Goal: Navigation & Orientation: Find specific page/section

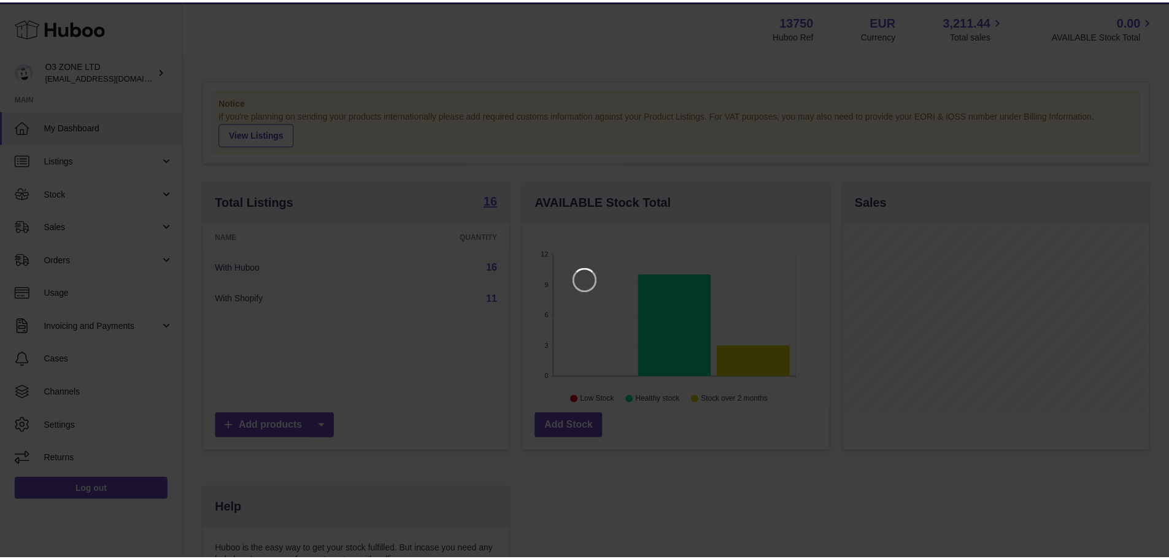
scroll to position [191, 309]
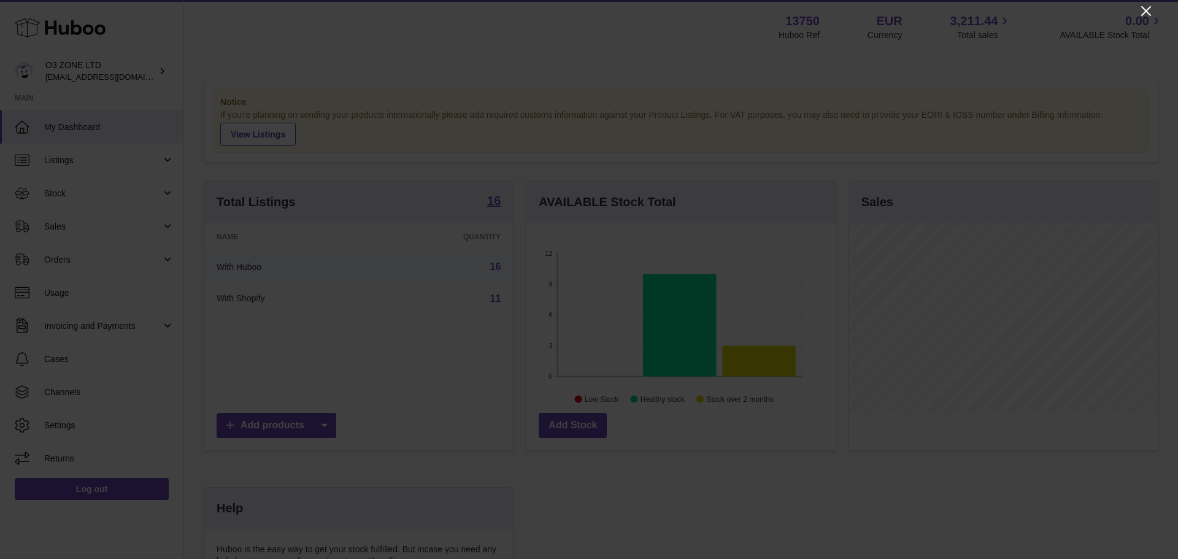
click at [1144, 12] on icon "Close" at bounding box center [1146, 11] width 15 height 15
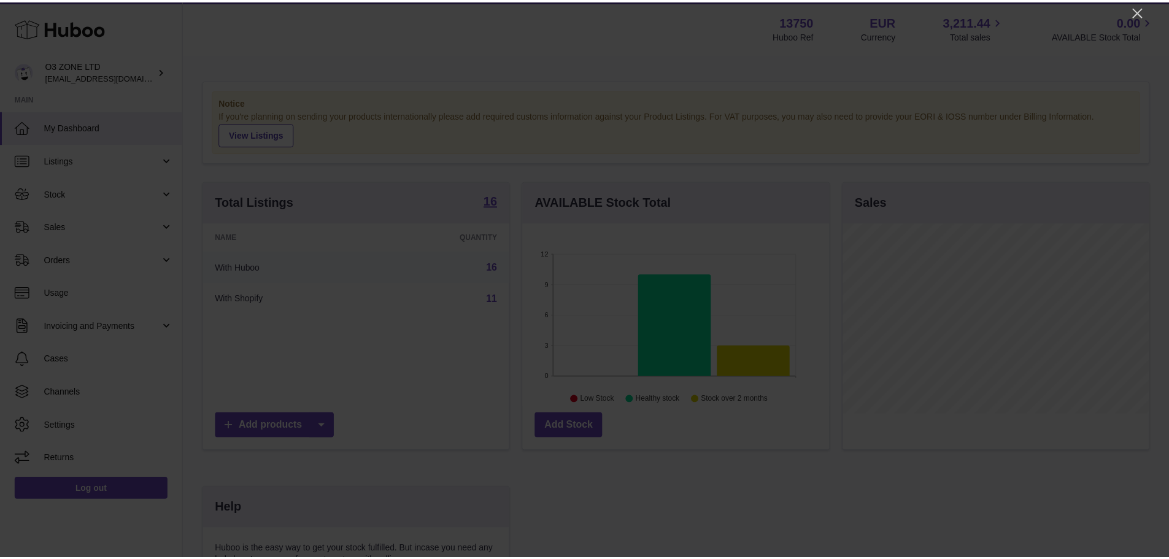
scroll to position [613411, 613297]
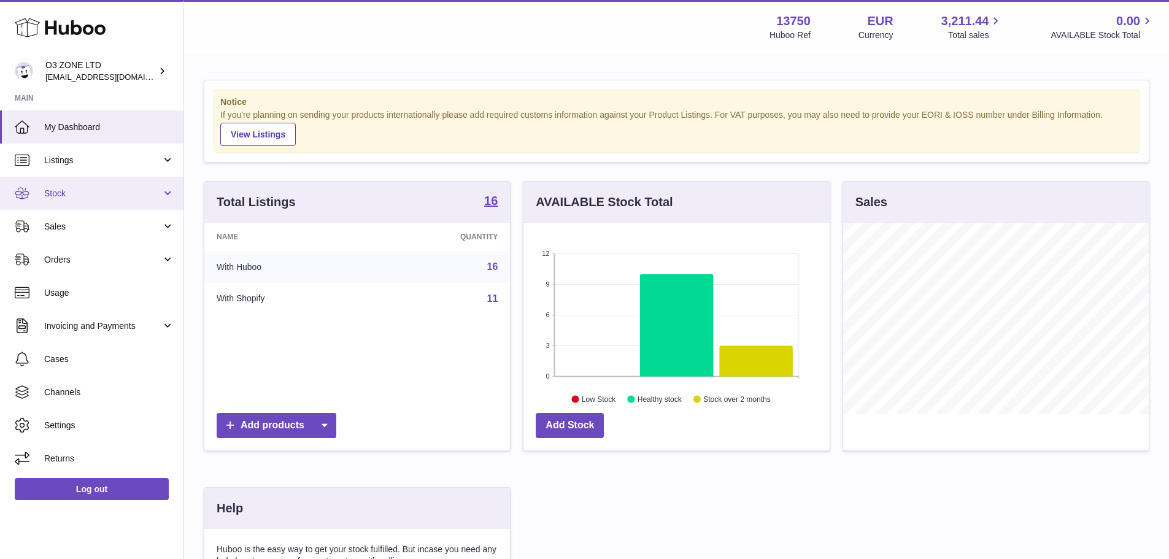
click at [75, 198] on span "Stock" at bounding box center [102, 194] width 117 height 12
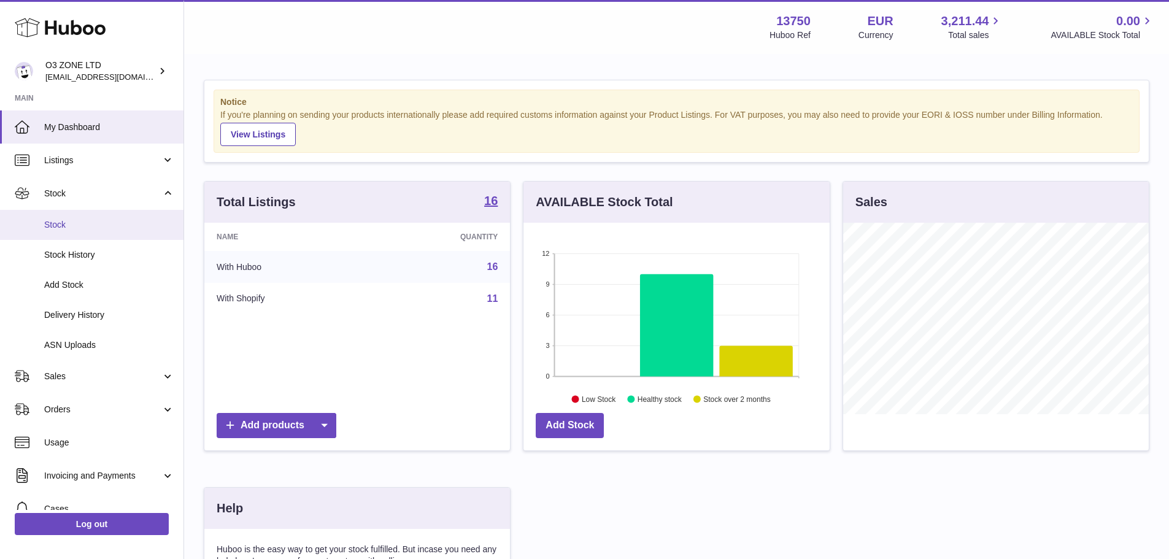
click at [60, 223] on span "Stock" at bounding box center [109, 225] width 130 height 12
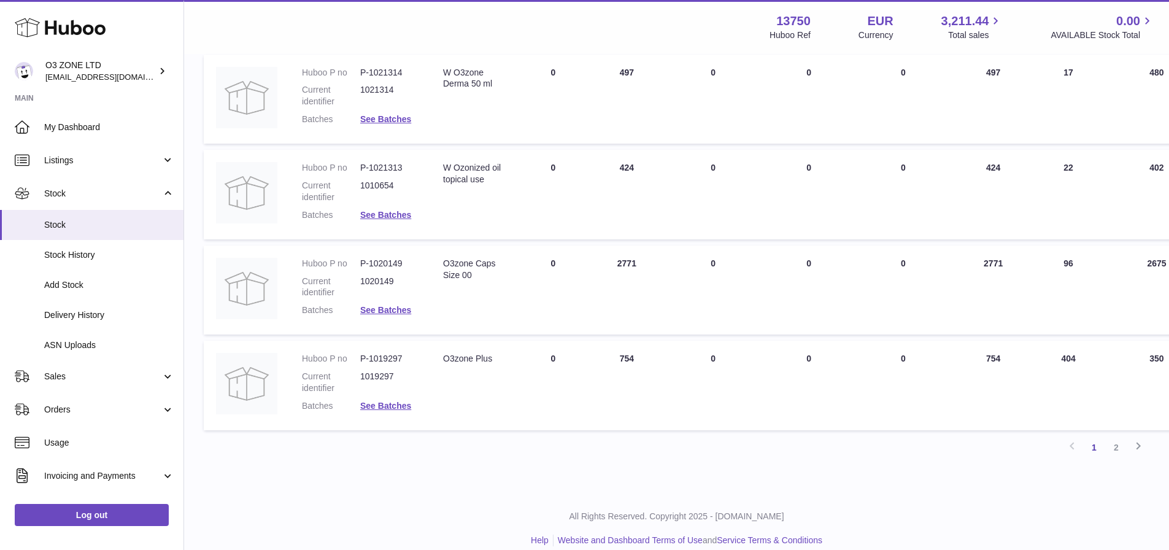
scroll to position [777, 0]
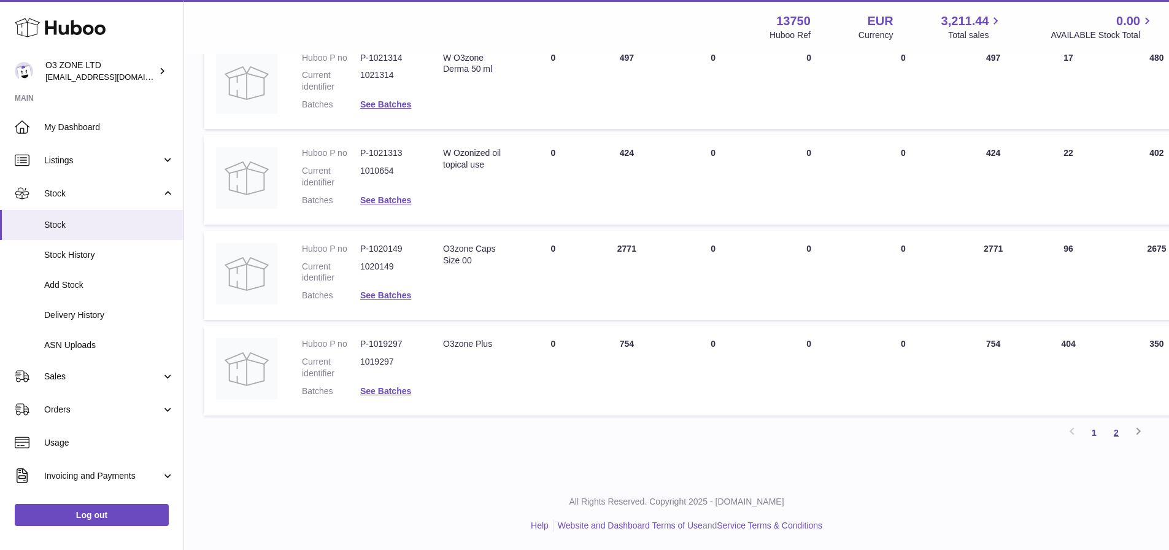
click at [1111, 426] on link "2" at bounding box center [1116, 433] width 22 height 22
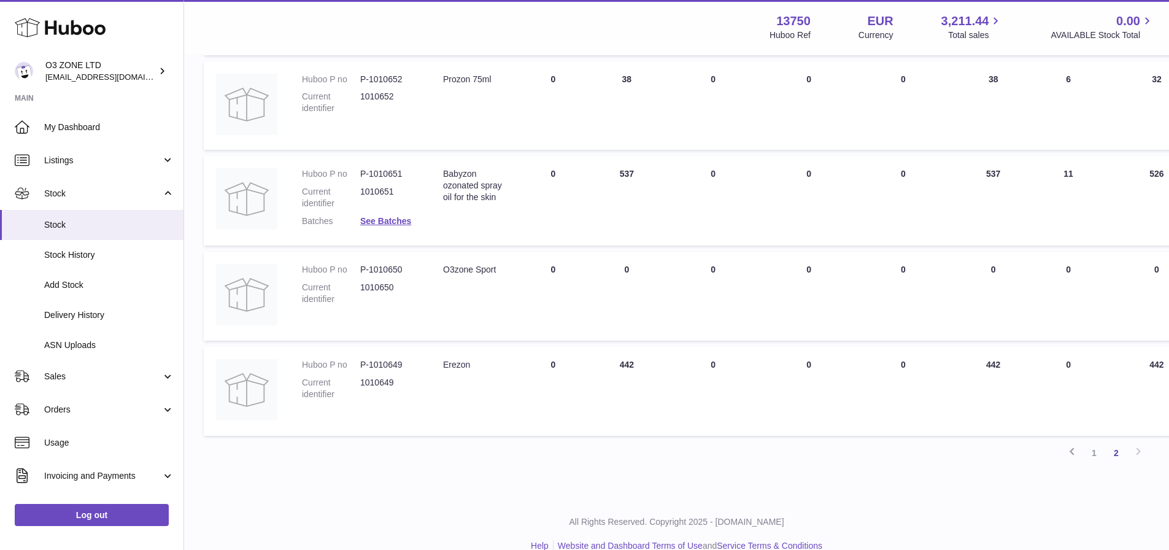
scroll to position [394, 0]
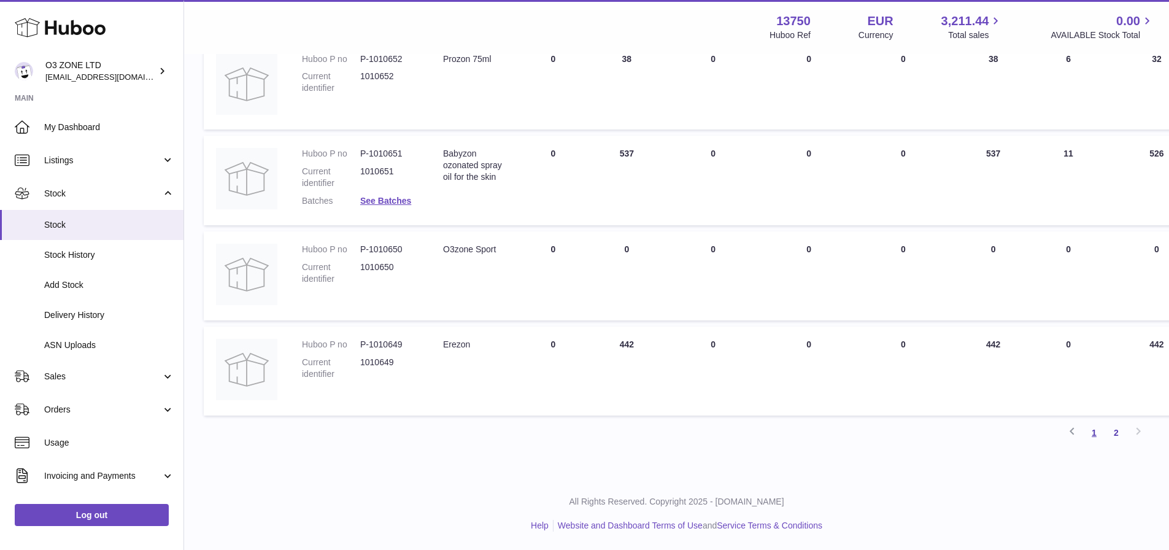
click at [1093, 435] on link "1" at bounding box center [1094, 433] width 22 height 22
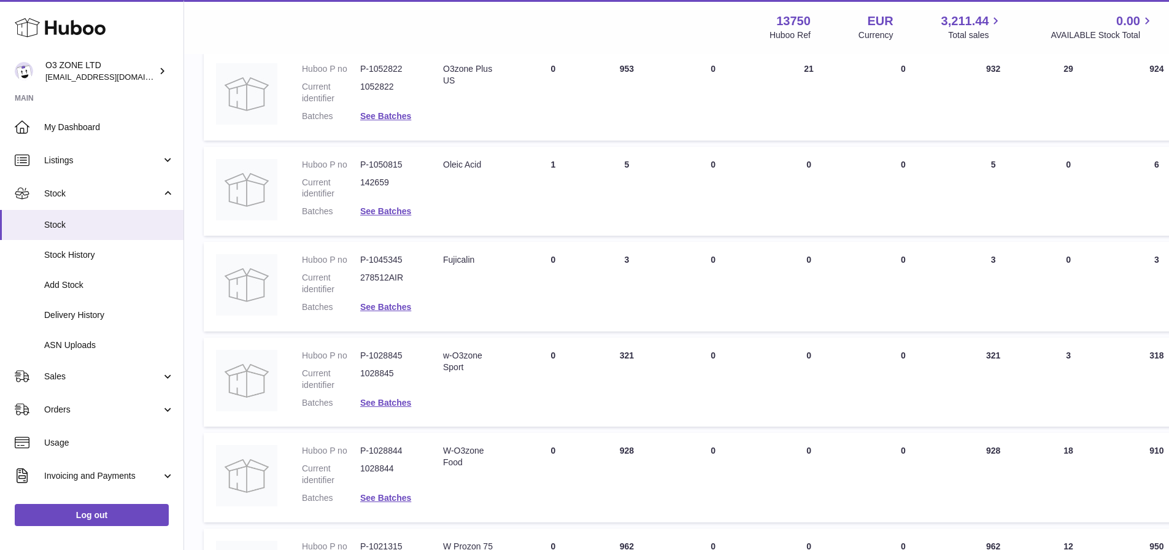
scroll to position [239, 0]
